Goal: Task Accomplishment & Management: Use online tool/utility

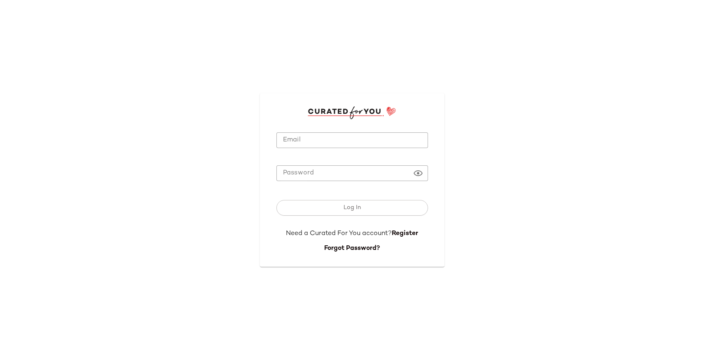
type input "**********"
click at [341, 139] on input "**********" at bounding box center [352, 140] width 152 height 16
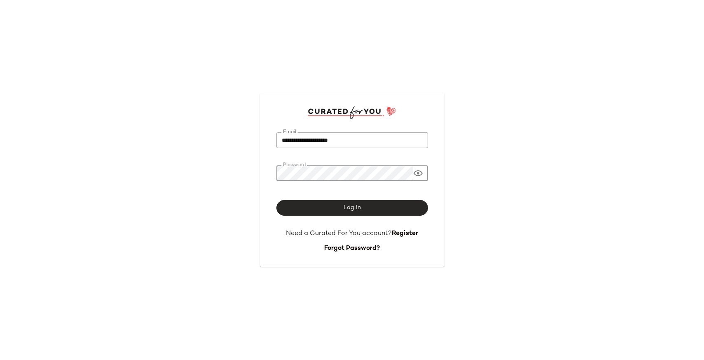
click at [341, 208] on button "Log In" at bounding box center [352, 208] width 152 height 16
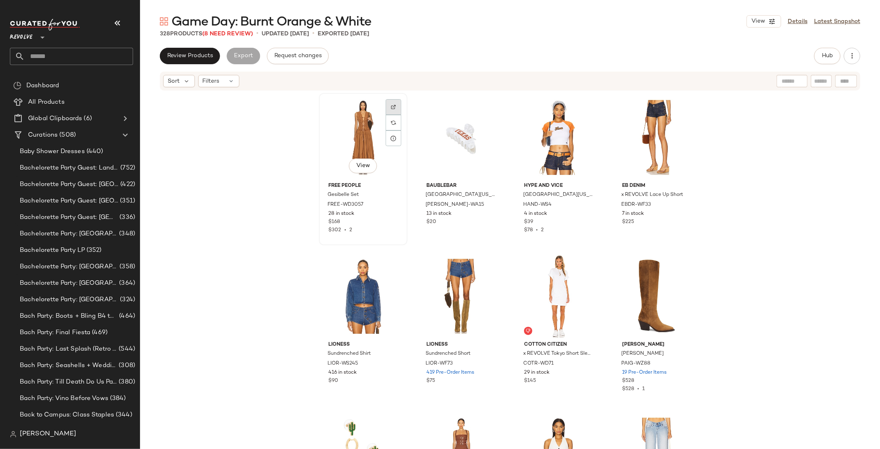
click at [391, 107] on img at bounding box center [393, 107] width 5 height 5
